Goal: Transaction & Acquisition: Purchase product/service

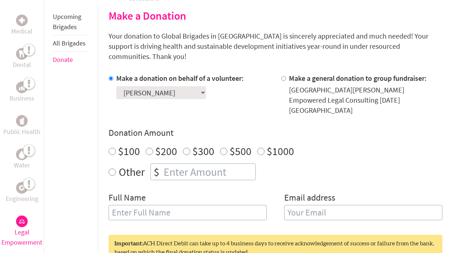
scroll to position [193, 0]
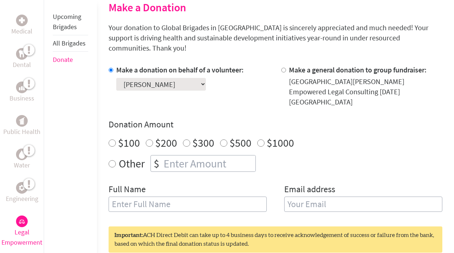
radio input "true"
click at [199, 156] on input "number" at bounding box center [208, 164] width 93 height 16
type input "450"
click at [338, 136] on div "$100 $200 $300 $500 $1000" at bounding box center [276, 142] width 334 height 13
click at [147, 197] on input "text" at bounding box center [188, 204] width 158 height 15
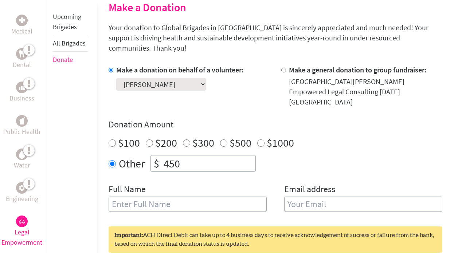
type input "[PERSON_NAME]"
type input "[EMAIL_ADDRESS][DOMAIN_NAME]"
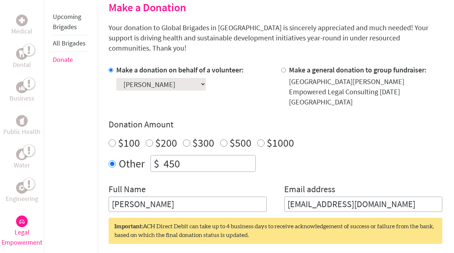
click at [152, 197] on input "[PERSON_NAME]" at bounding box center [188, 204] width 158 height 15
type input "[PERSON_NAME]"
click at [357, 155] on div "Other $ 450" at bounding box center [276, 163] width 334 height 17
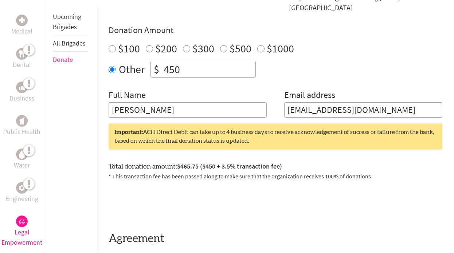
scroll to position [317, 0]
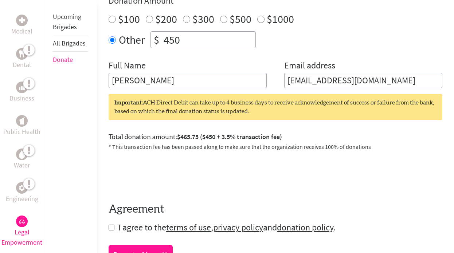
click at [111, 225] on input "checkbox" at bounding box center [112, 228] width 6 height 6
checkbox input "true"
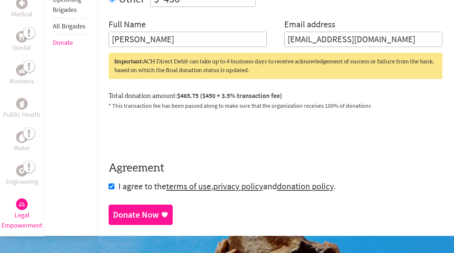
scroll to position [357, 0]
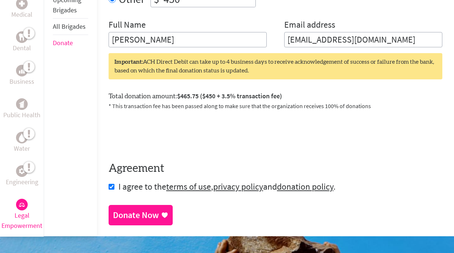
click at [145, 210] on div "Donate Now" at bounding box center [136, 216] width 46 height 12
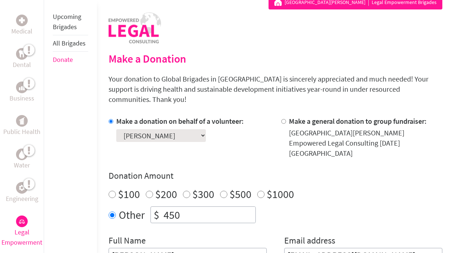
scroll to position [140, 0]
